Goal: Entertainment & Leisure: Consume media (video, audio)

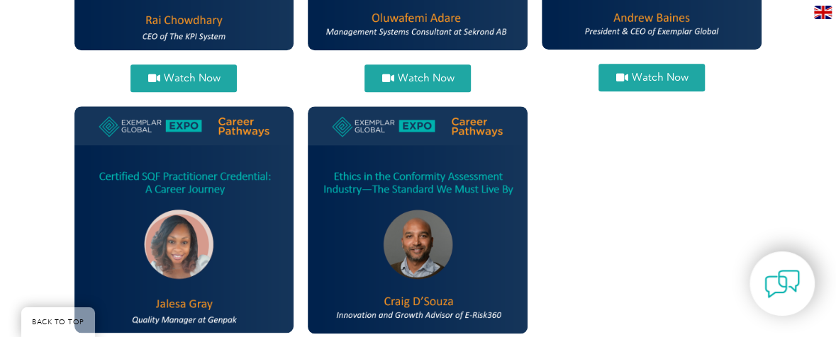
scroll to position [707, 0]
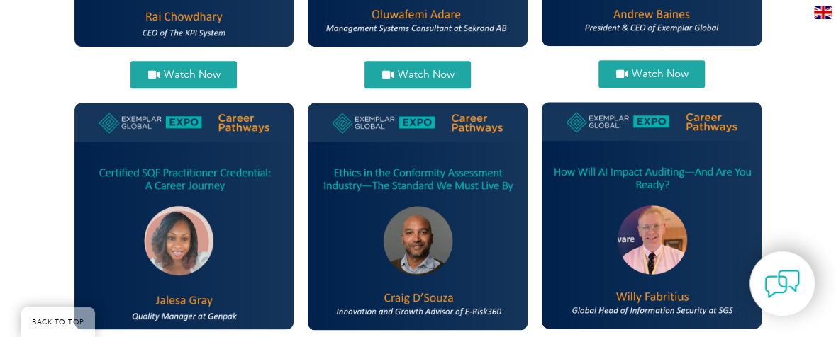
click at [196, 72] on span "Watch Now" at bounding box center [191, 74] width 57 height 11
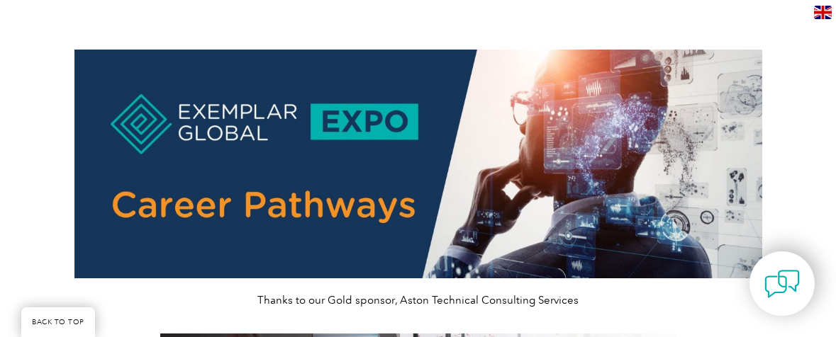
scroll to position [511, 0]
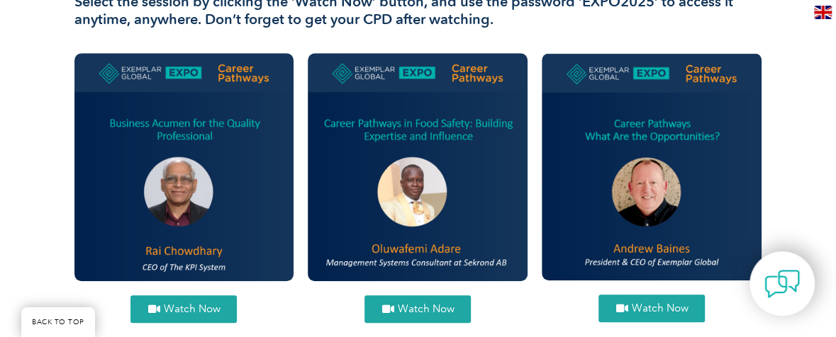
scroll to position [473, 0]
